Goal: Contribute content: Add original content to the website for others to see

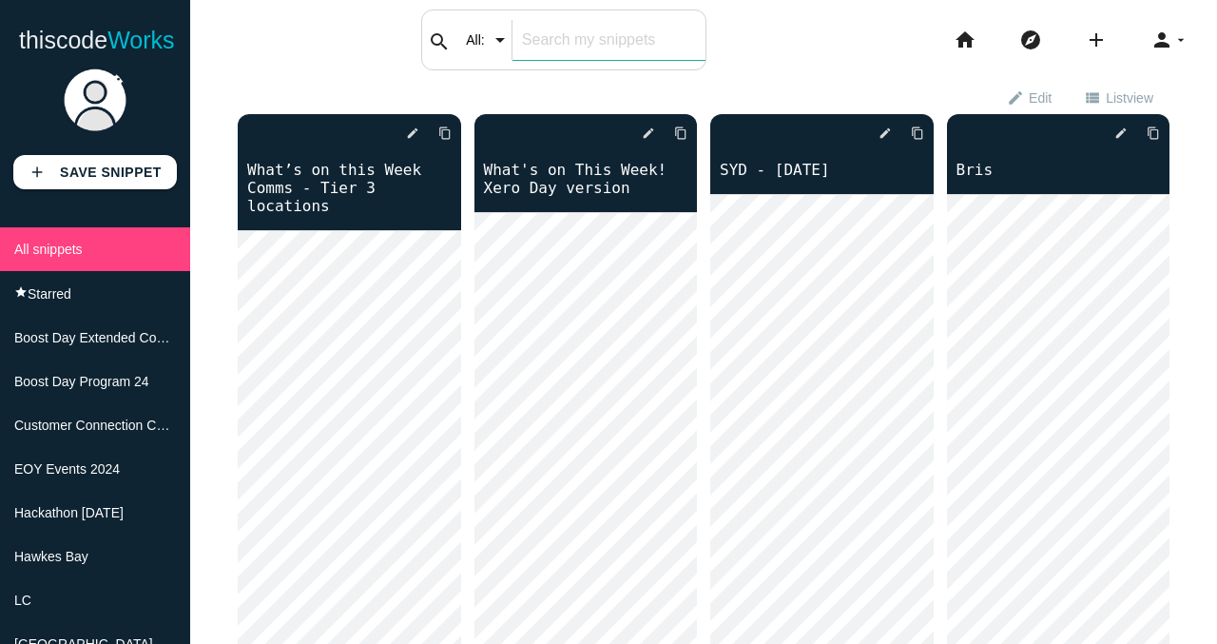
click at [522, 37] on div "search All: All: Code: Title: Tag: All: Code: Title: Tag:" at bounding box center [563, 40] width 285 height 61
type input "[DATE] social"
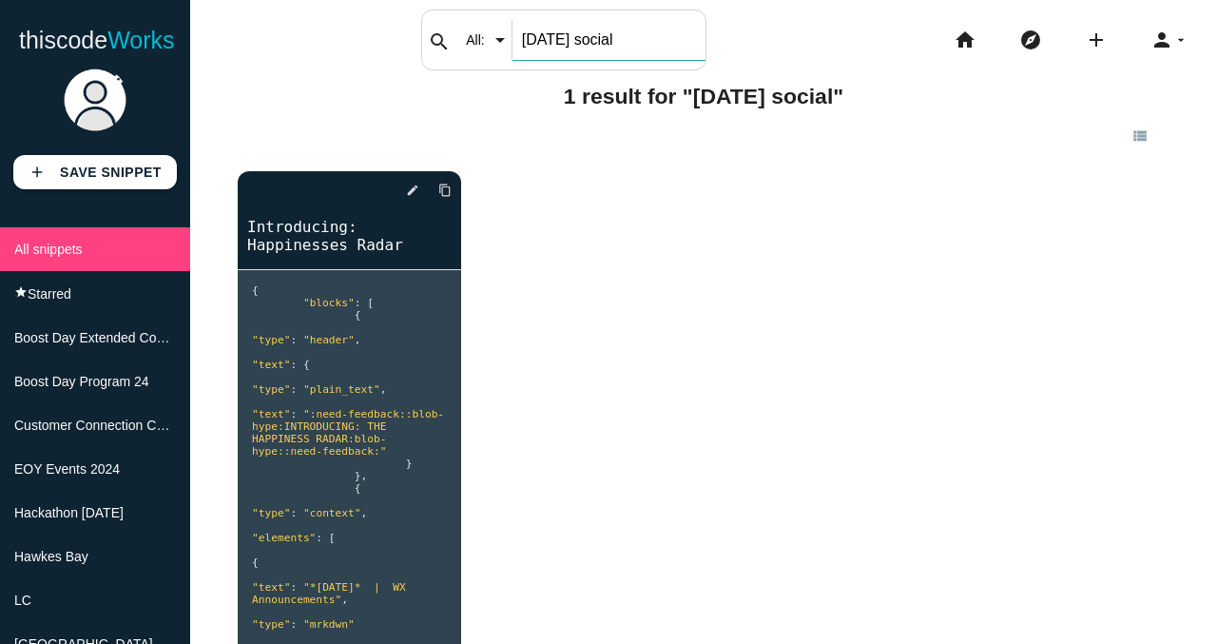
drag, startPoint x: 610, startPoint y: 37, endPoint x: 518, endPoint y: 27, distance: 92.8
click at [518, 27] on div "search All: All: Code: Title: Tag: All: Code: Title: Tag: [DATE] social" at bounding box center [563, 40] width 285 height 61
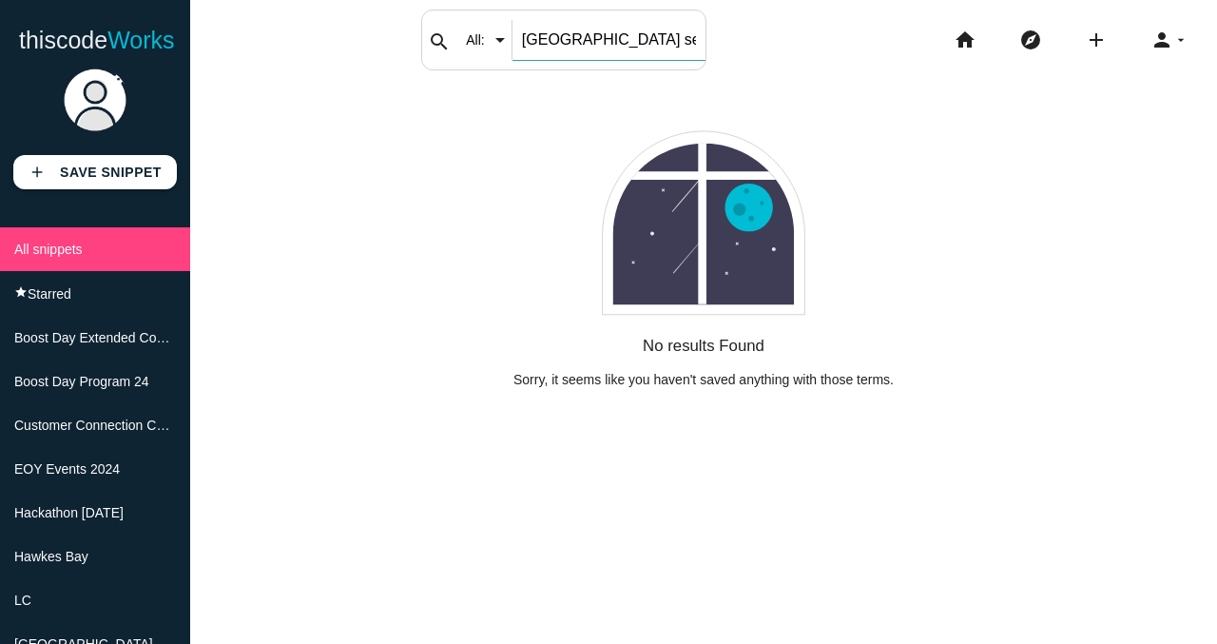
drag, startPoint x: 594, startPoint y: 35, endPoint x: 466, endPoint y: 34, distance: 128.4
click at [466, 34] on div "search All: All: Code: Title: Tag: All: Code: Title: Tag: [GEOGRAPHIC_DATA] sep…" at bounding box center [563, 40] width 285 height 61
type input "september"
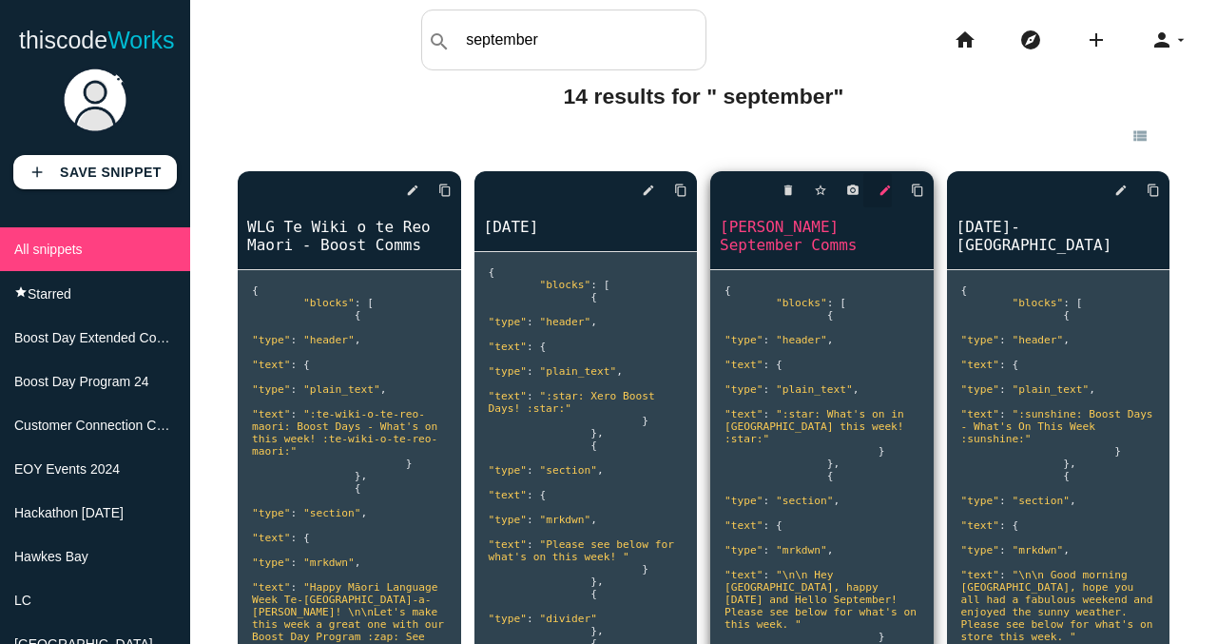
click at [881, 199] on icon "edit" at bounding box center [885, 190] width 13 height 34
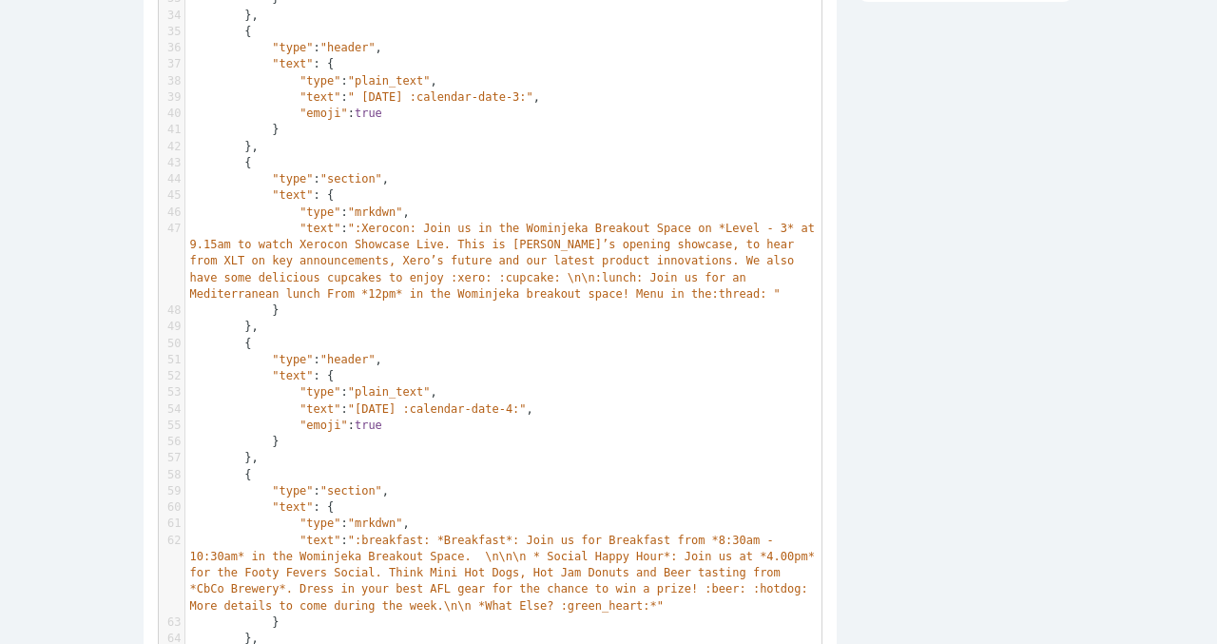
scroll to position [891, 0]
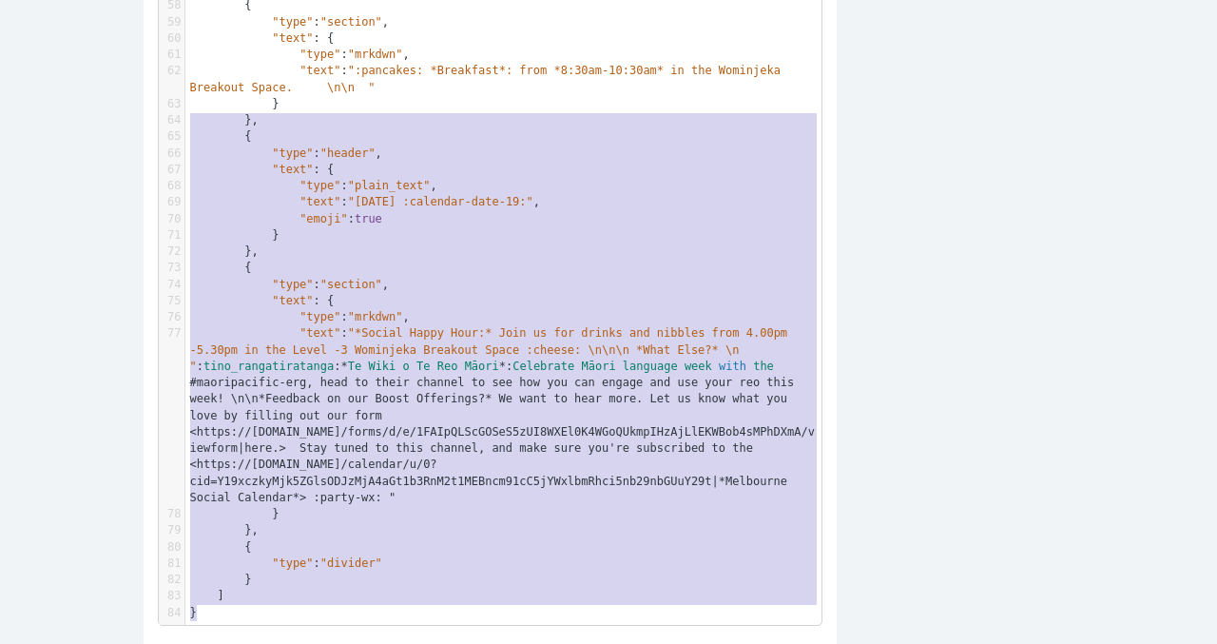
scroll to position [660, 0]
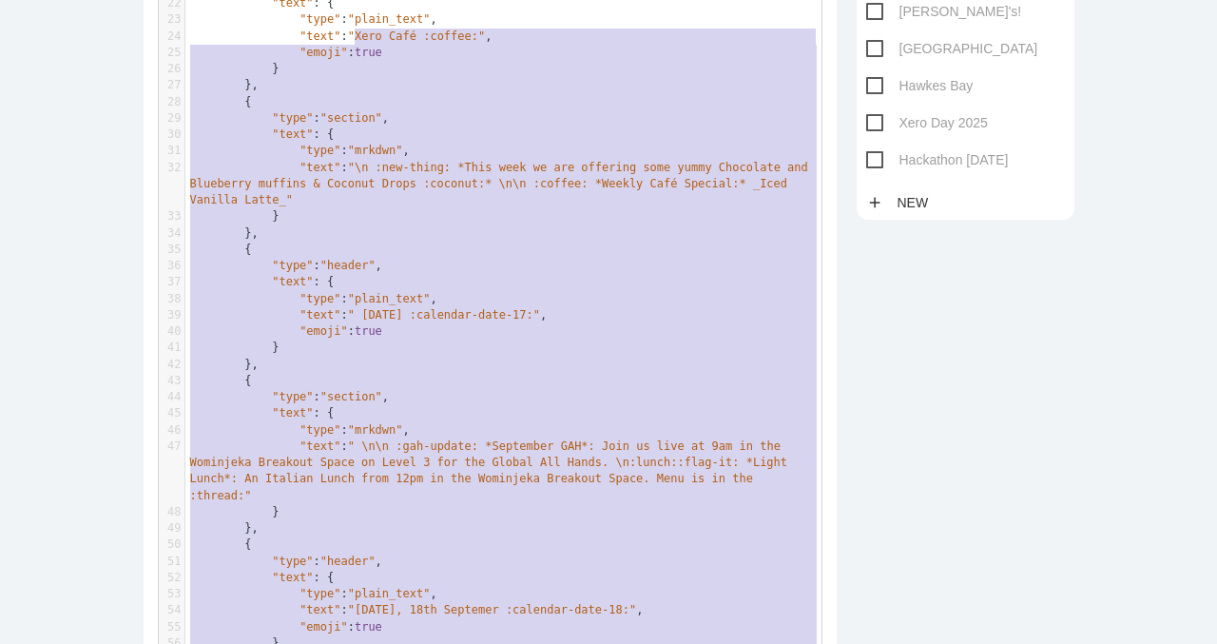
type textarea "{ "blocks": [ { "type": "header", "text": { "type": "plain_text", "text": ":sun…"
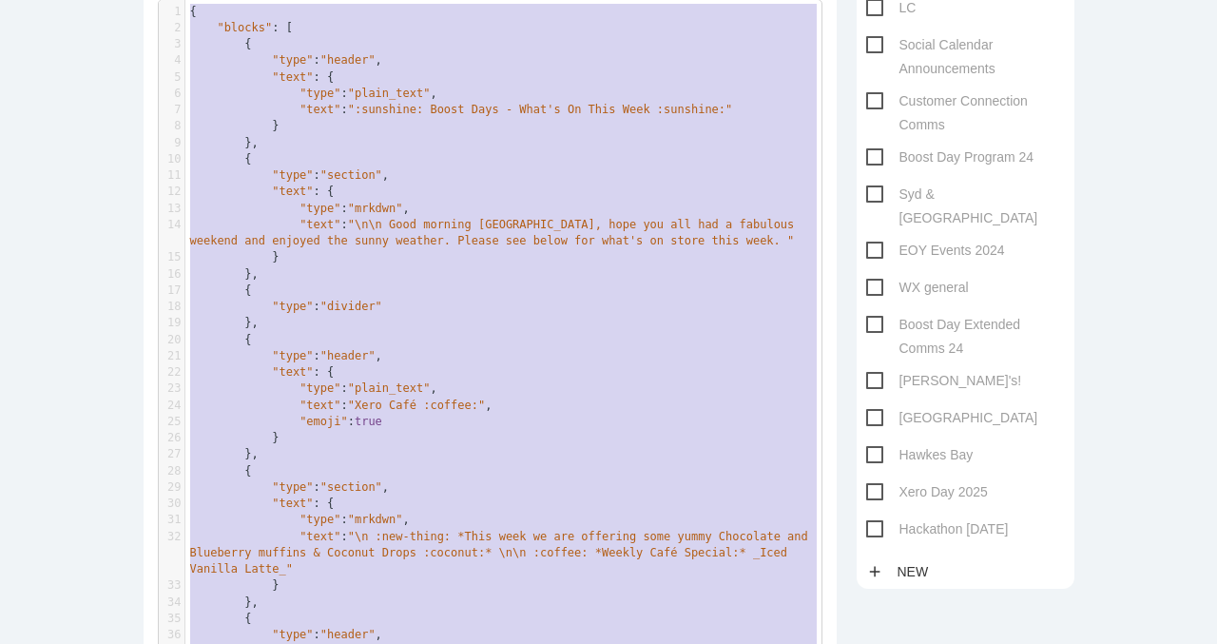
drag, startPoint x: 199, startPoint y: 614, endPoint x: 339, endPoint y: -147, distance: 774.6
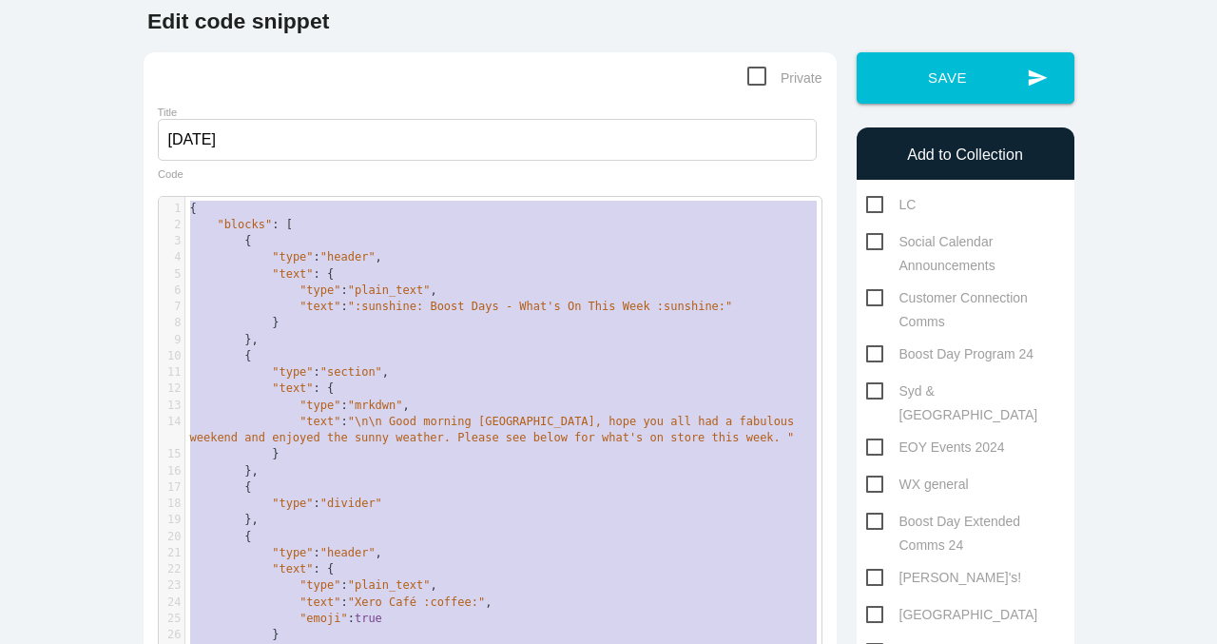
scroll to position [28, 0]
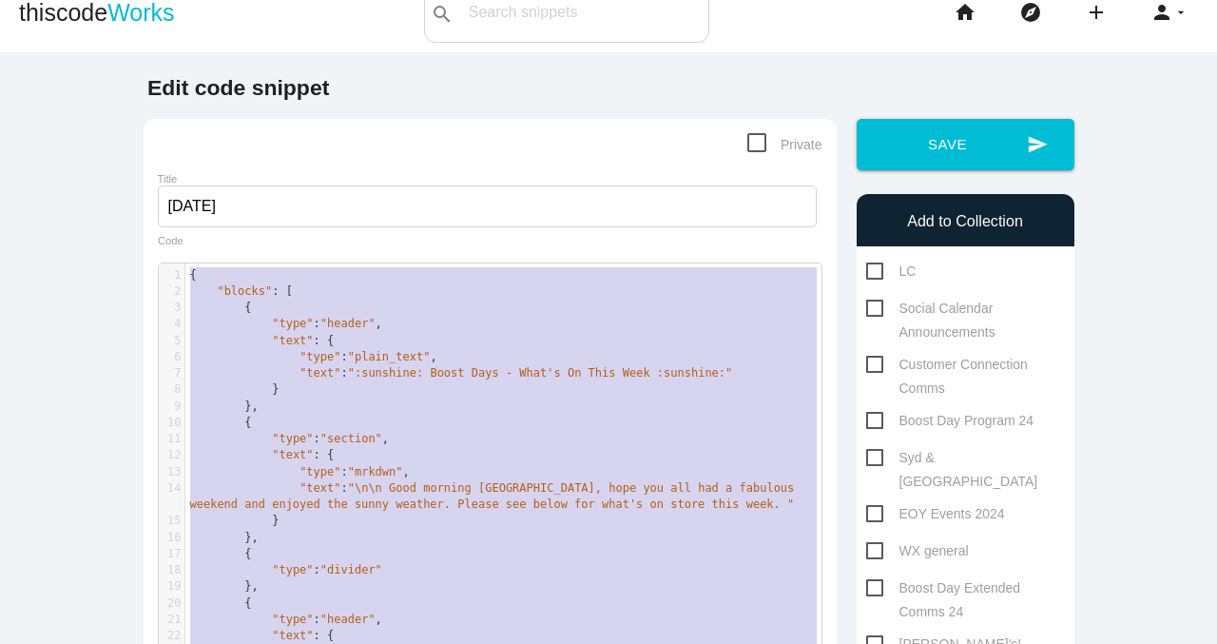
click at [513, 444] on pre ""type" : "section" ," at bounding box center [503, 439] width 636 height 16
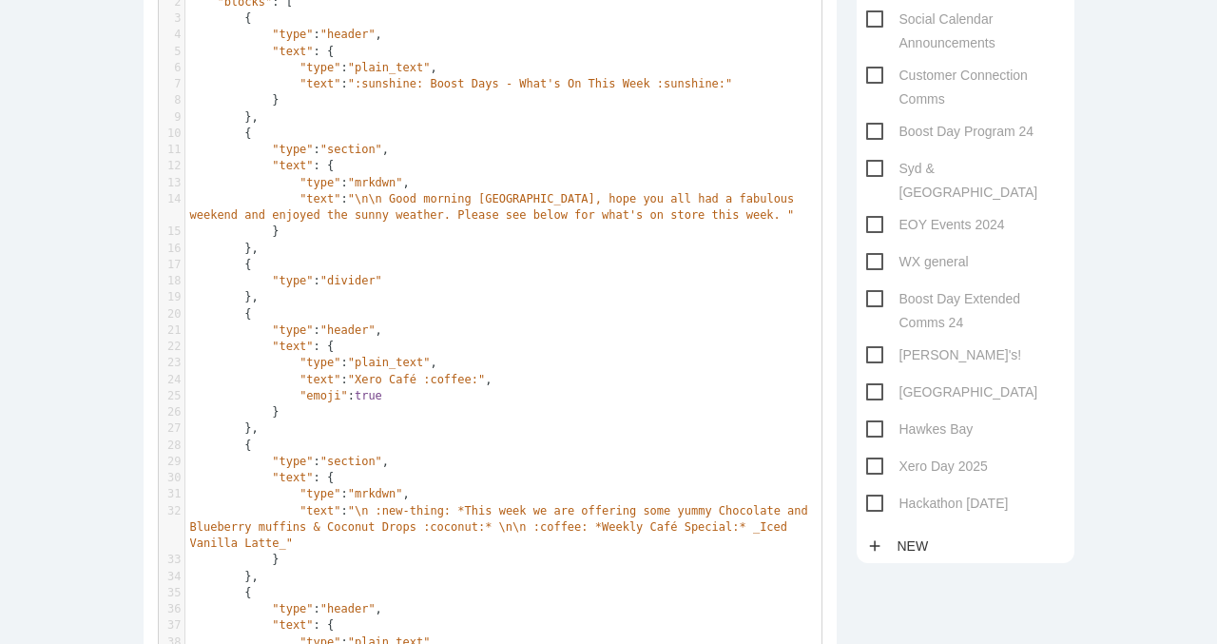
scroll to position [112, 0]
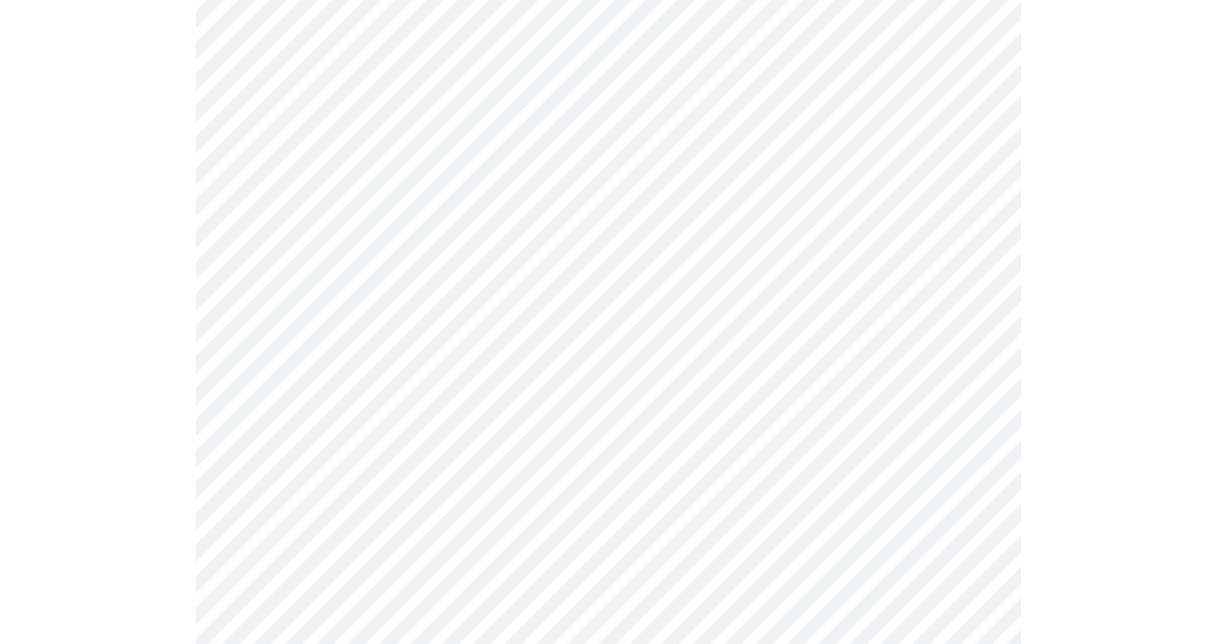
scroll to position [538, 0]
